Goal: Information Seeking & Learning: Understand process/instructions

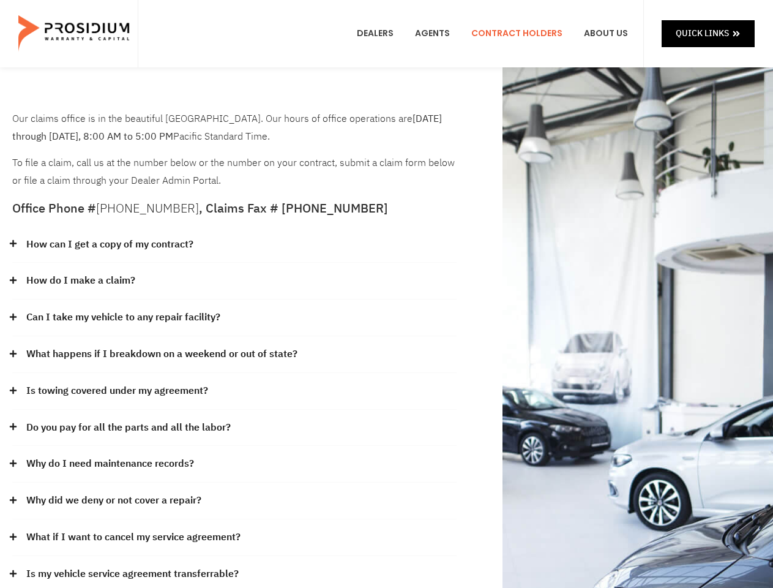
click at [386, 294] on div "How do I make a claim?" at bounding box center [234, 281] width 444 height 37
click at [234, 245] on div "How can I get a copy of my contract?" at bounding box center [234, 245] width 444 height 37
click at [109, 244] on link "How can I get a copy of my contract?" at bounding box center [109, 245] width 167 height 18
click at [234, 281] on div "How do I make a claim?" at bounding box center [234, 281] width 444 height 37
click at [80, 280] on link "How do I make a claim?" at bounding box center [80, 281] width 109 height 18
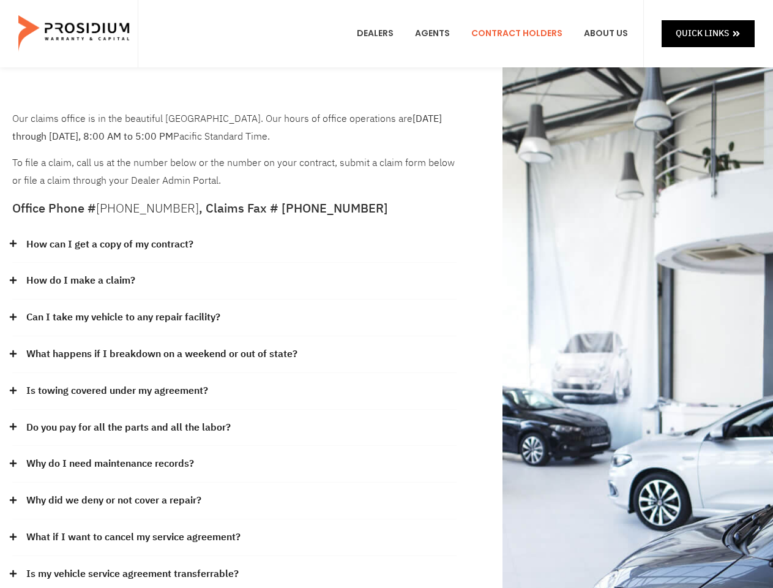
click at [234, 318] on div "Can I take my vehicle to any repair facility?" at bounding box center [234, 317] width 444 height 37
click at [124, 317] on link "Can I take my vehicle to any repair facility?" at bounding box center [123, 318] width 194 height 18
click at [234, 354] on link "What happens if I breakdown on a weekend or out of state?" at bounding box center [161, 354] width 271 height 18
click at [160, 354] on link "What happens if I breakdown on a weekend or out of state?" at bounding box center [161, 354] width 271 height 18
click at [234, 391] on div "Is towing covered under my agreement?" at bounding box center [234, 391] width 444 height 37
